Goal: Task Accomplishment & Management: Manage account settings

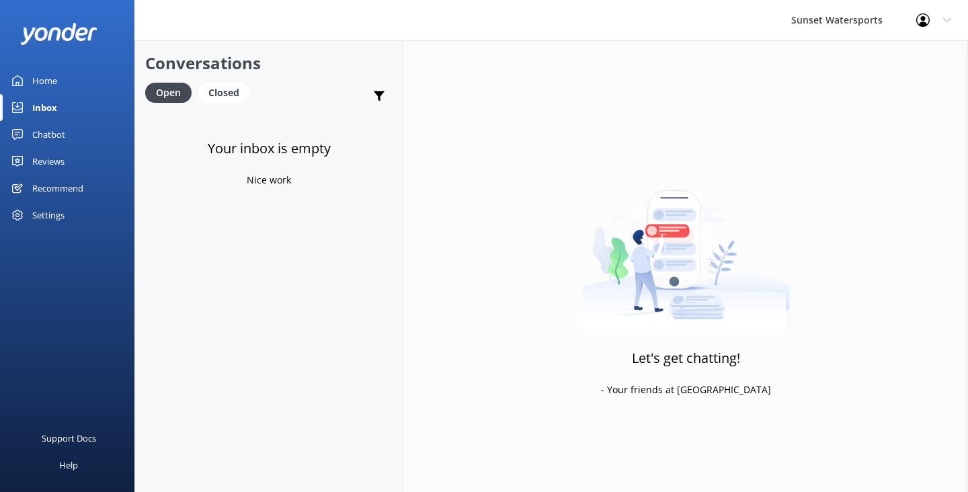
click at [61, 106] on link "Inbox" at bounding box center [67, 107] width 135 height 27
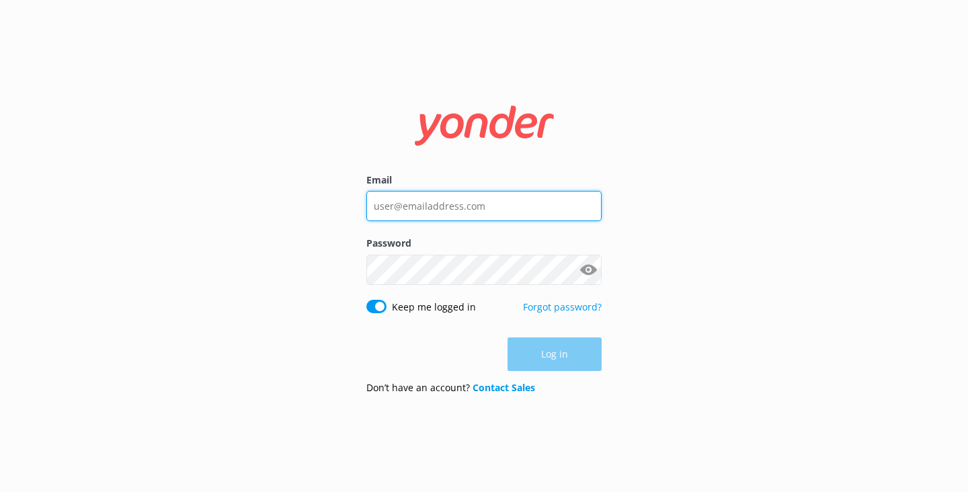
type input "[EMAIL_ADDRESS][DOMAIN_NAME]"
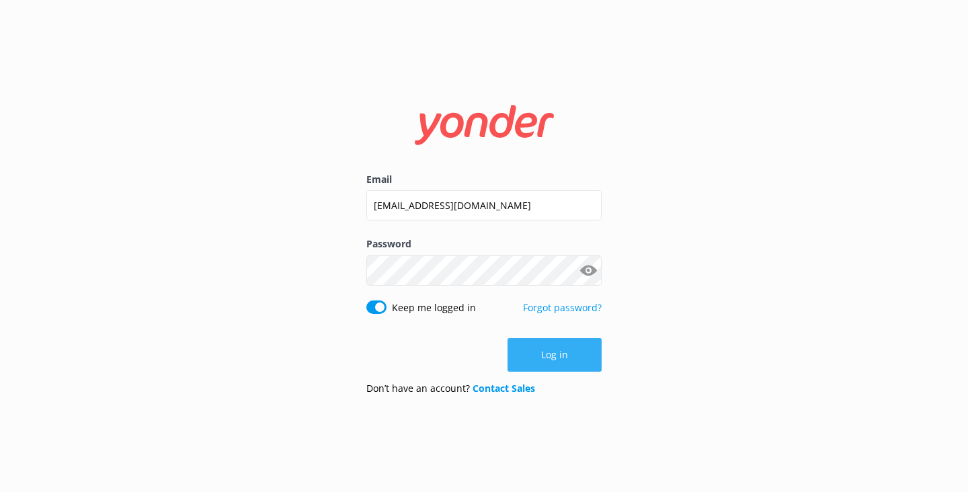
click at [541, 355] on button "Log in" at bounding box center [555, 355] width 94 height 34
